Goal: Task Accomplishment & Management: Complete application form

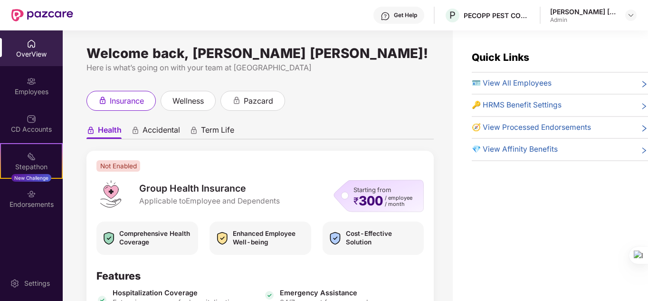
scroll to position [180, 0]
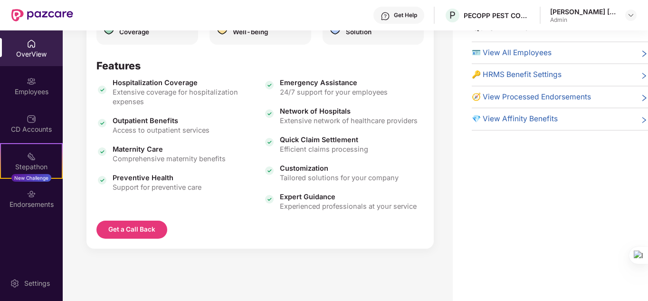
click at [55, 19] on img at bounding box center [42, 15] width 62 height 12
click at [43, 17] on img at bounding box center [42, 15] width 62 height 12
click at [38, 15] on img at bounding box center [42, 15] width 62 height 12
click at [609, 119] on div "💎 View Affinity Benefits" at bounding box center [560, 118] width 176 height 11
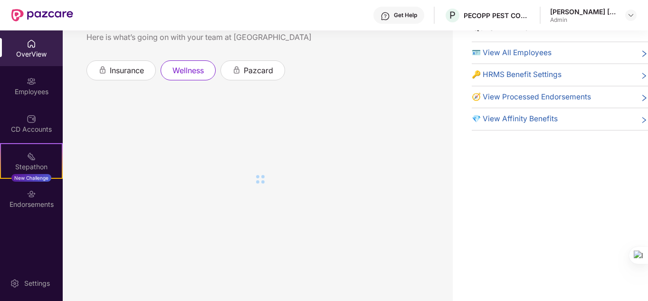
scroll to position [0, 0]
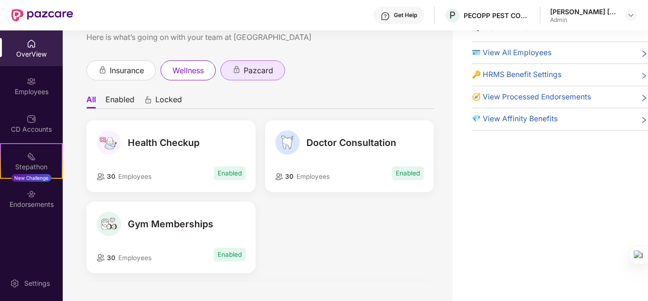
click at [263, 76] on span "pazcard" at bounding box center [258, 71] width 29 height 12
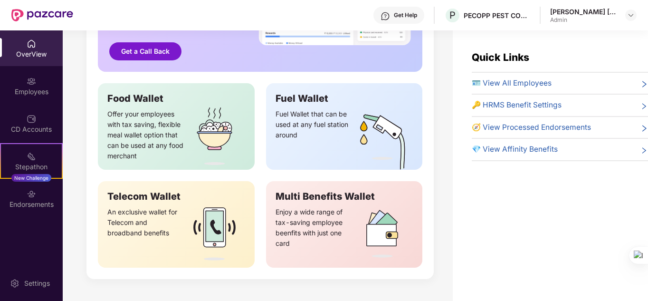
click at [627, 83] on div "🪪 View All Employees" at bounding box center [560, 82] width 176 height 11
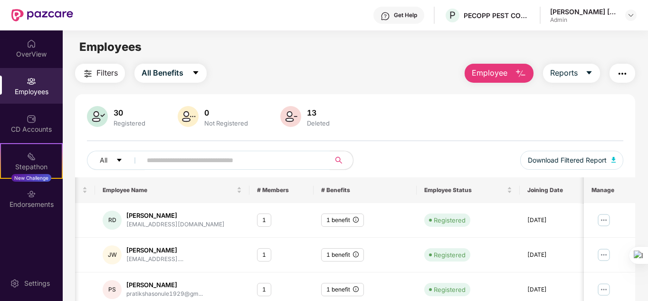
click at [619, 75] on img "button" at bounding box center [622, 73] width 11 height 11
click at [163, 67] on span "All Benefits" at bounding box center [163, 73] width 42 height 12
click at [40, 137] on div "CD Accounts" at bounding box center [31, 123] width 63 height 36
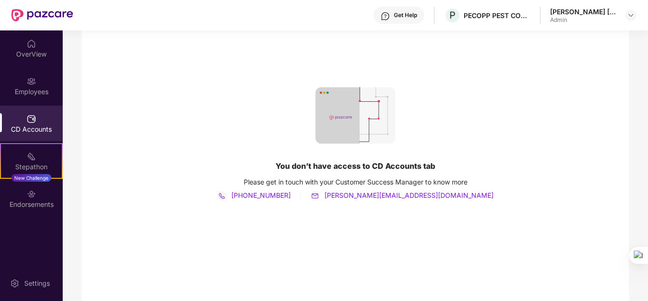
scroll to position [123, 0]
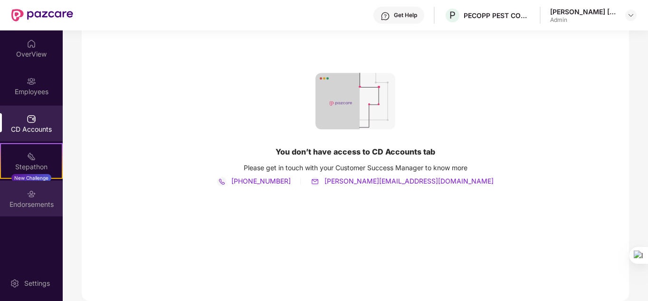
click at [31, 192] on img at bounding box center [32, 194] width 10 height 10
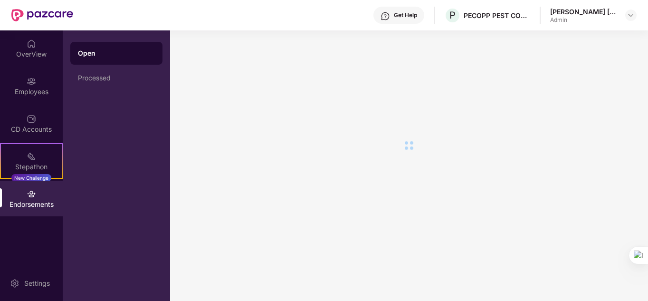
scroll to position [0, 0]
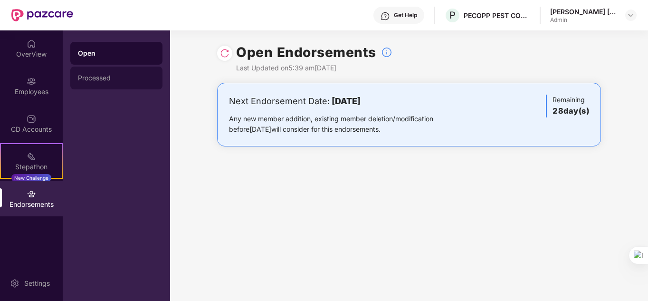
click at [102, 78] on div "Processed" at bounding box center [116, 78] width 77 height 8
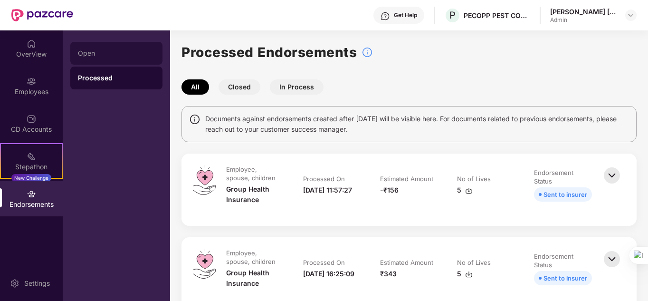
click at [104, 50] on div "Open" at bounding box center [116, 53] width 77 height 8
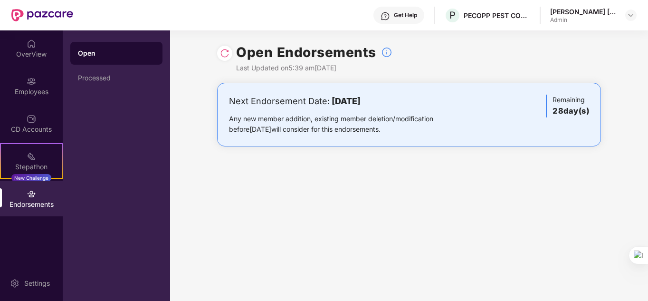
click at [29, 192] on img at bounding box center [32, 194] width 10 height 10
click at [42, 292] on div "Settings" at bounding box center [31, 283] width 63 height 36
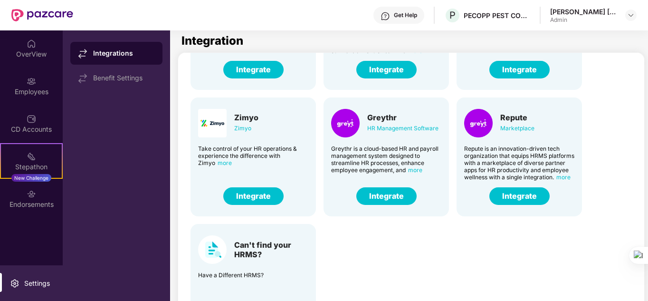
scroll to position [42, 0]
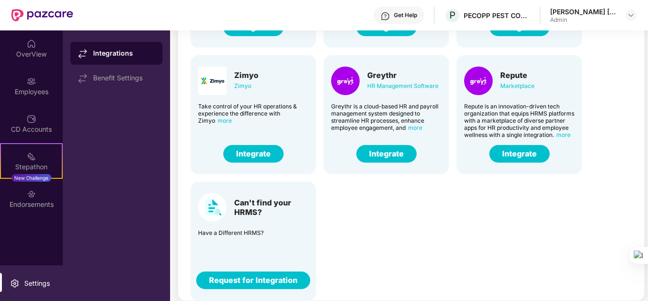
click at [246, 274] on button "Request for Integration" at bounding box center [253, 280] width 114 height 18
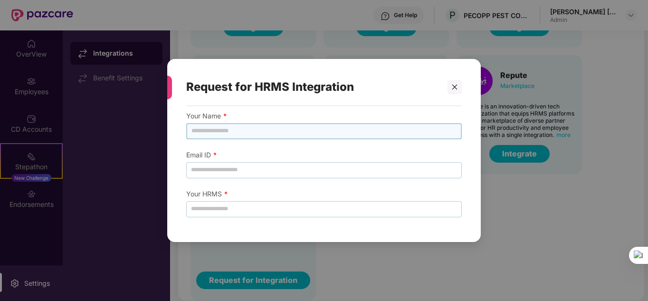
click at [213, 133] on input "text" at bounding box center [324, 131] width 276 height 16
type input "*****"
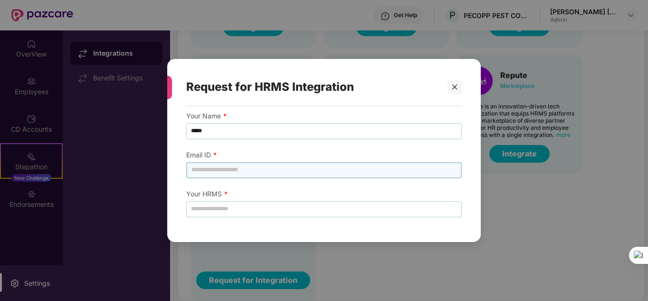
click at [229, 169] on input "email" at bounding box center [324, 170] width 276 height 16
type input "**********"
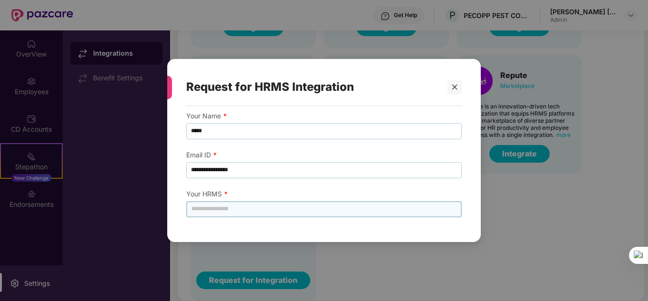
click at [264, 213] on input "text" at bounding box center [324, 209] width 276 height 16
type input "**********"
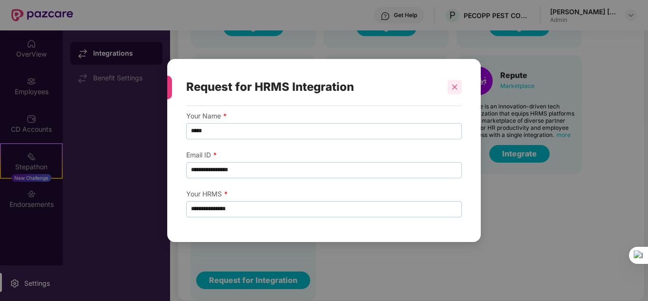
click at [460, 84] on div at bounding box center [454, 87] width 14 height 14
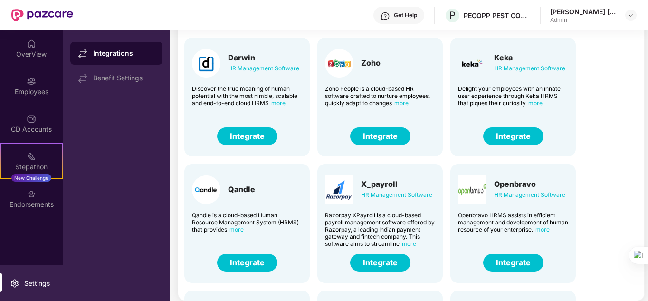
scroll to position [0, 7]
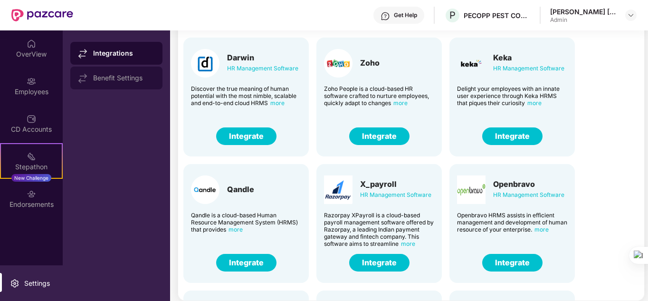
click at [106, 81] on div "Benefit Settings" at bounding box center [124, 78] width 62 height 8
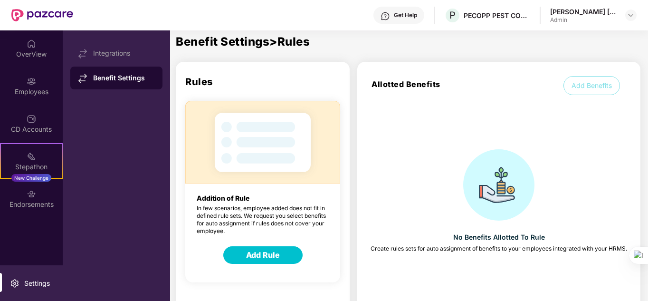
scroll to position [56, 0]
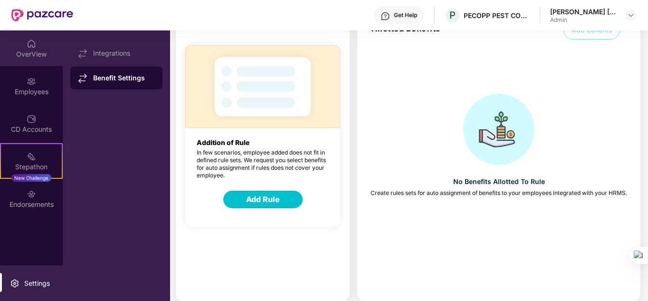
click at [34, 50] on div "OverView" at bounding box center [31, 54] width 63 height 10
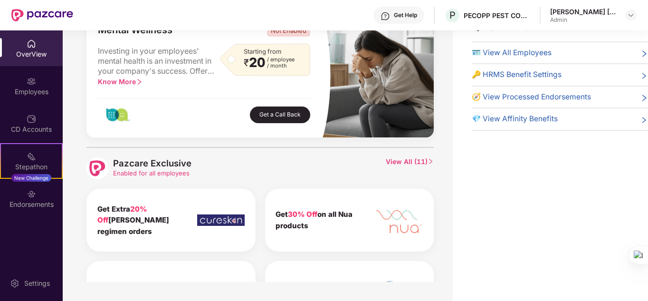
scroll to position [0, 0]
